Goal: Task Accomplishment & Management: Manage account settings

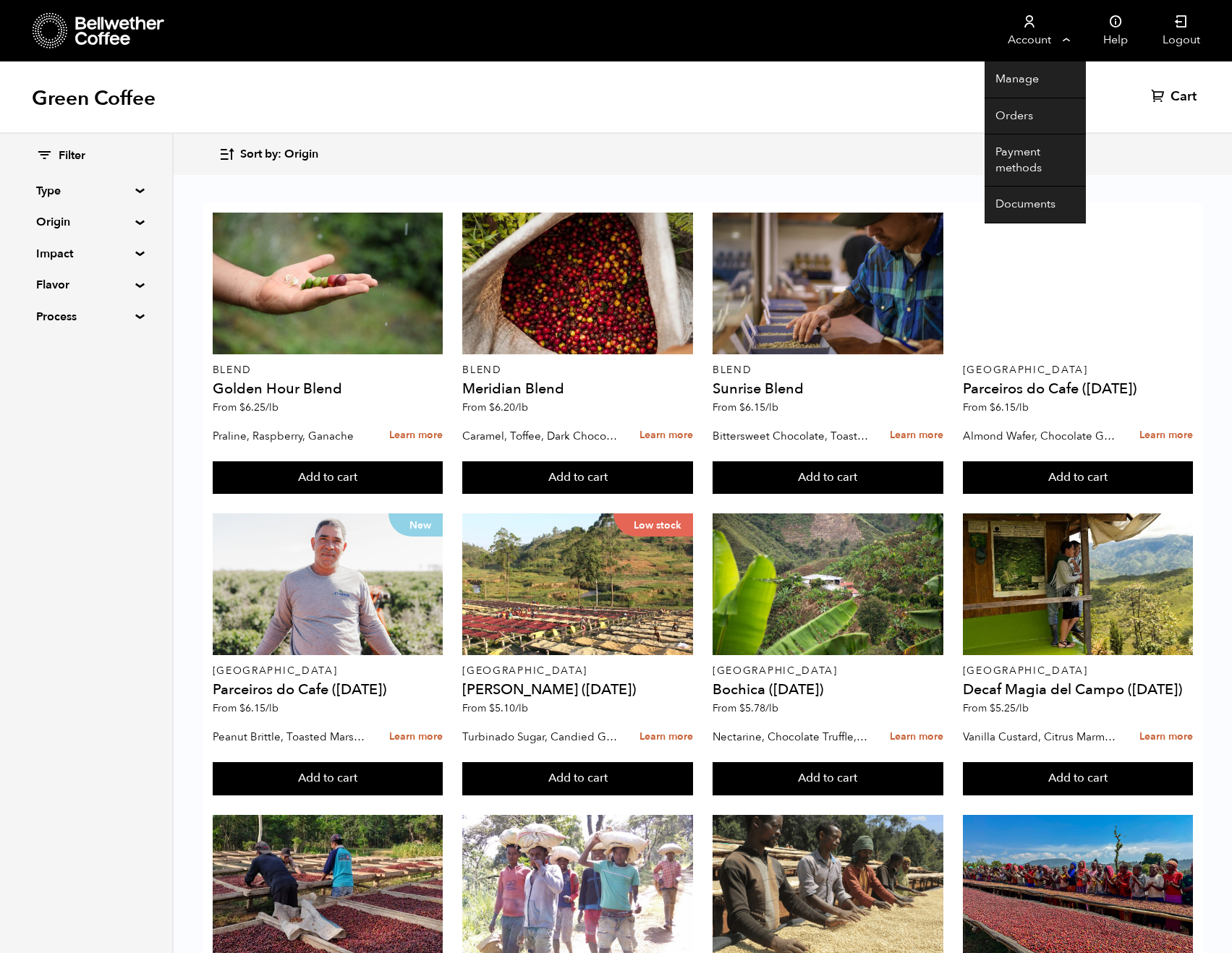
click at [1034, 36] on link "Account" at bounding box center [1029, 31] width 89 height 61
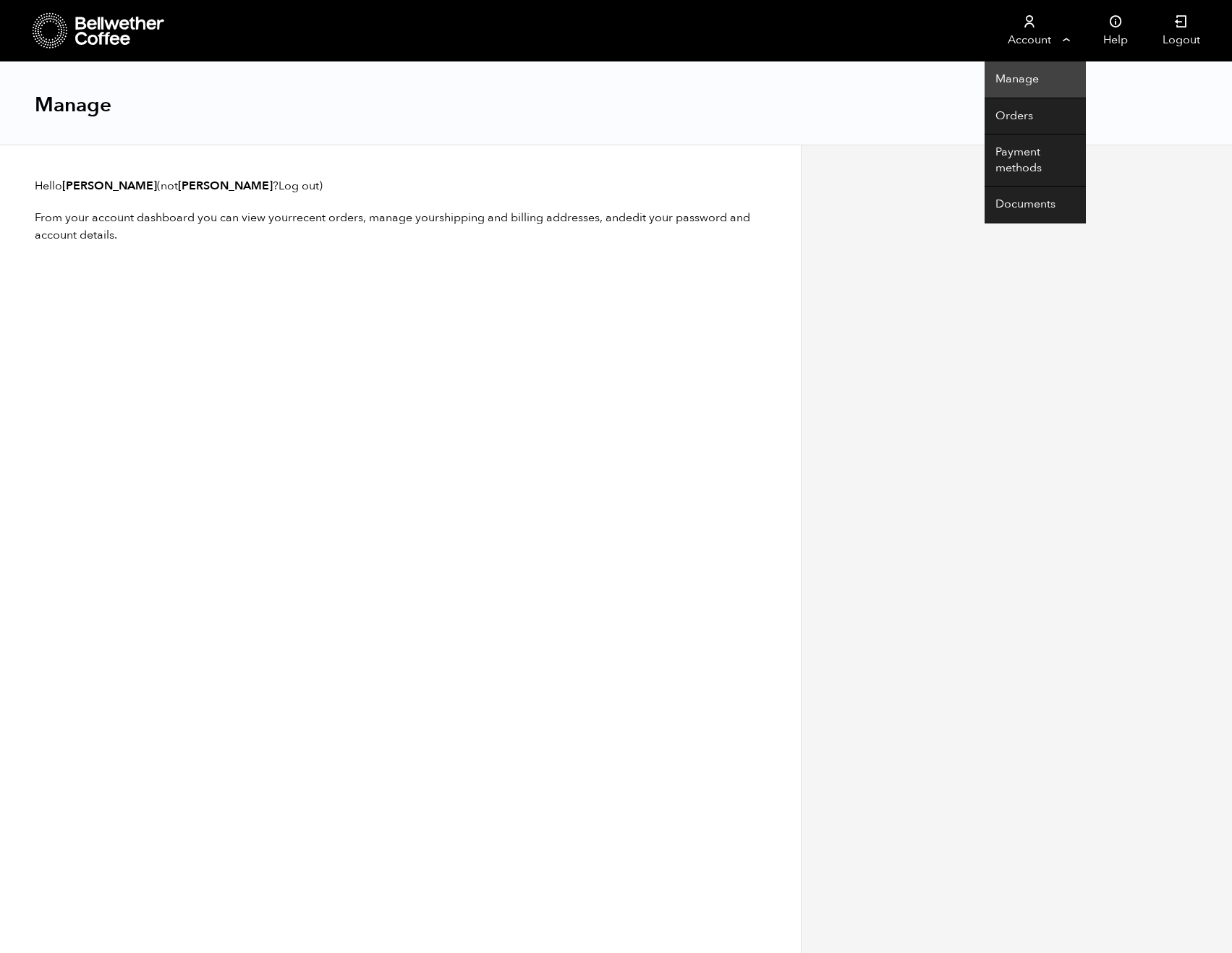
click at [1025, 81] on link "Manage" at bounding box center [1035, 79] width 101 height 37
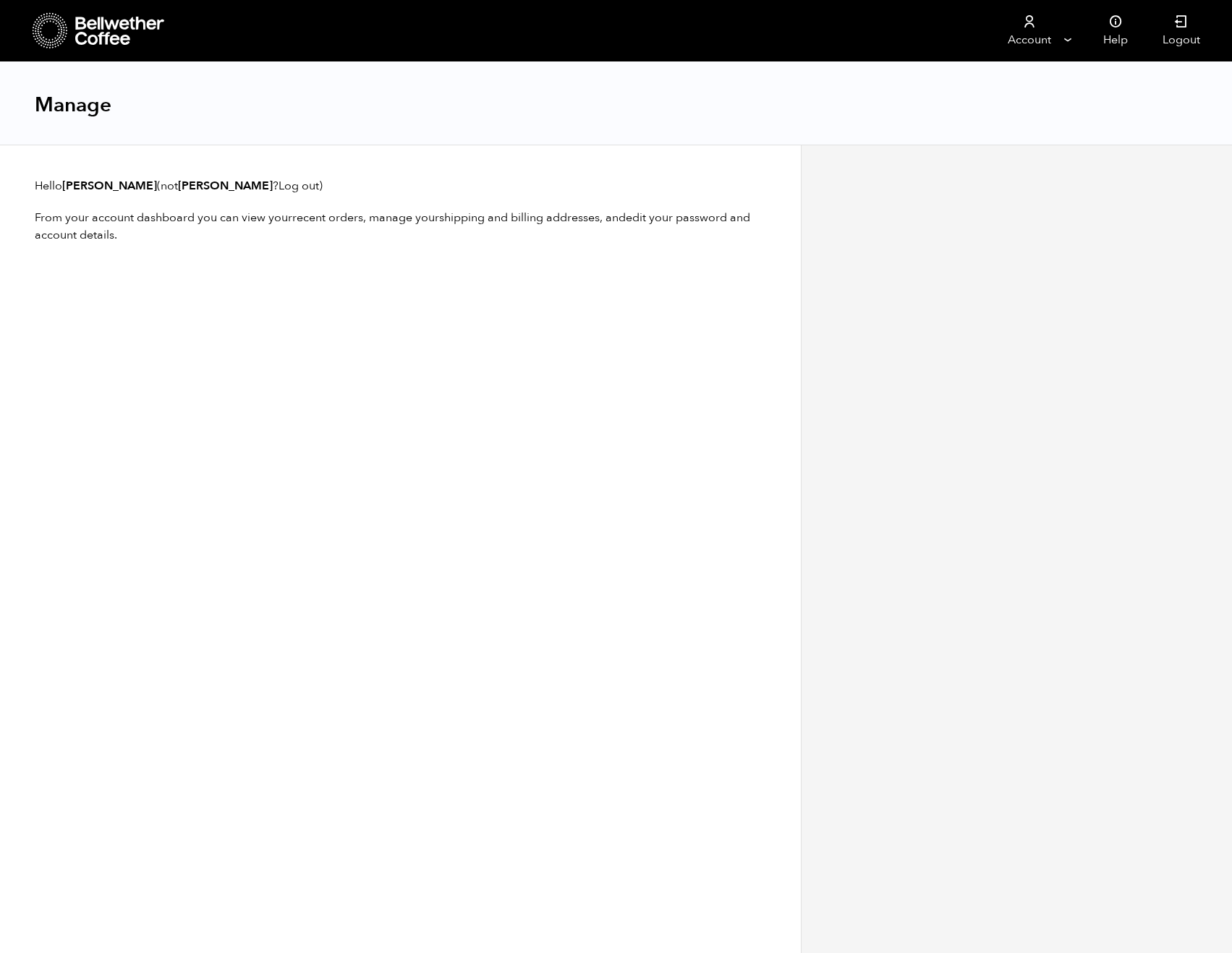
click at [109, 40] on icon at bounding box center [120, 31] width 90 height 29
